Goal: Register for event/course

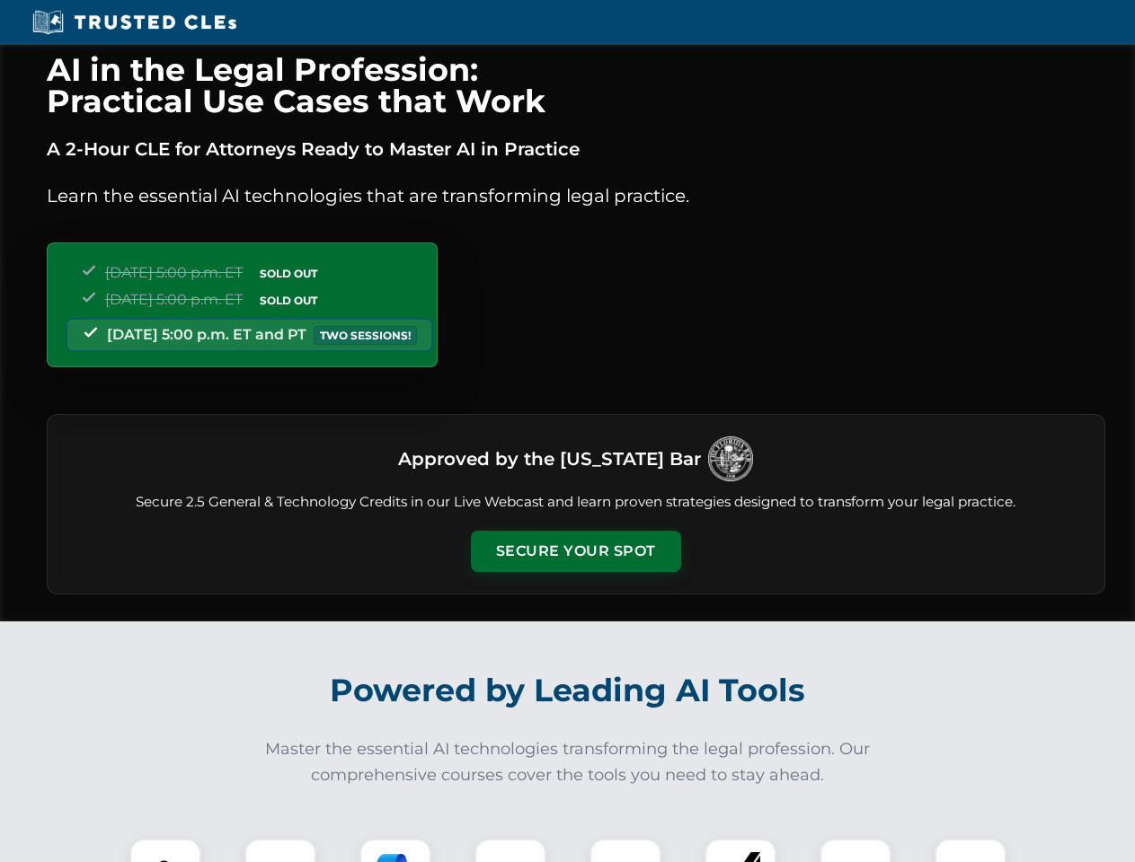
click at [575, 552] on button "Secure Your Spot" at bounding box center [576, 551] width 210 height 41
click at [165, 851] on img at bounding box center [165, 875] width 52 height 52
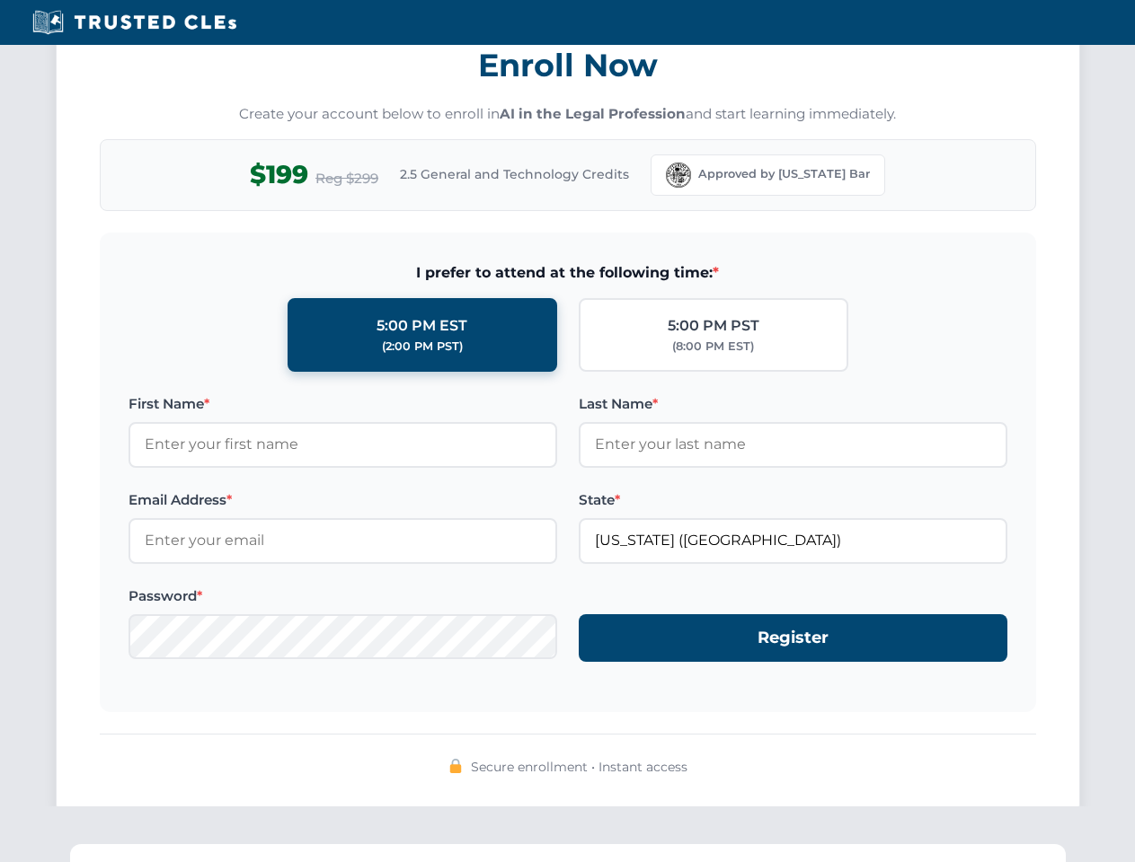
scroll to position [1763, 0]
